Goal: Find specific page/section: Find specific page/section

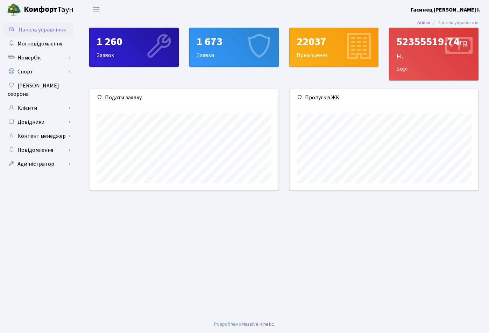
scroll to position [101, 189]
click at [35, 88] on link "[PERSON_NAME] охорона" at bounding box center [39, 90] width 70 height 22
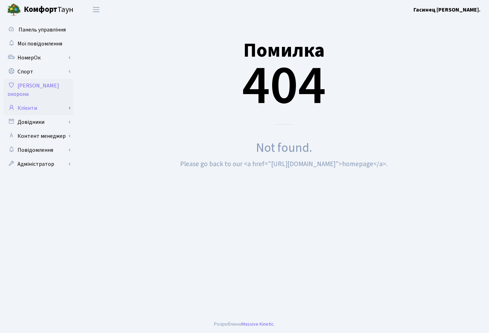
click at [29, 102] on link "Клієнти" at bounding box center [39, 108] width 70 height 14
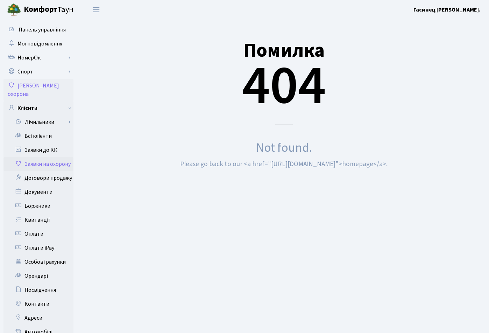
click at [40, 160] on link "Заявки на охорону" at bounding box center [39, 164] width 70 height 14
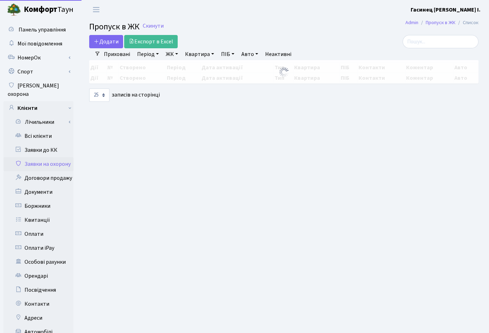
select select "25"
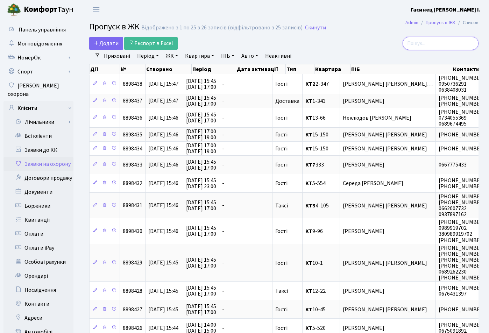
click at [451, 41] on input "search" at bounding box center [441, 43] width 76 height 13
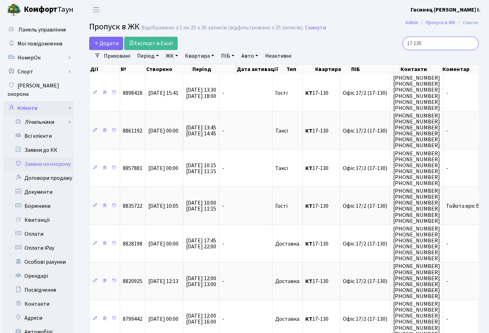
type input "17-130"
